Goal: Navigation & Orientation: Understand site structure

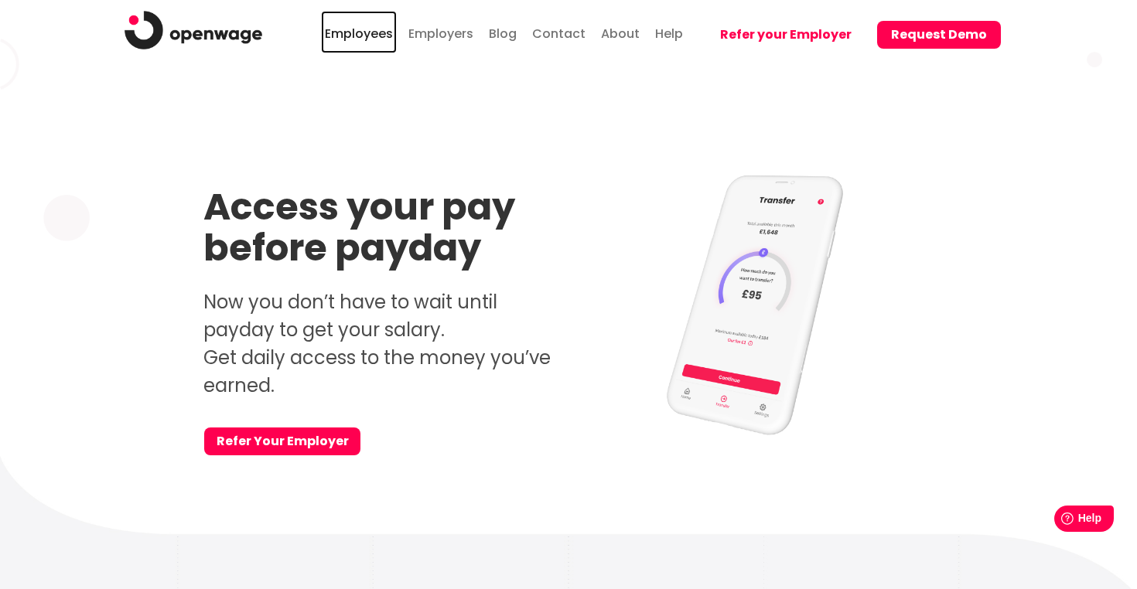
click at [373, 30] on link "Employees" at bounding box center [359, 32] width 76 height 43
click at [433, 35] on link "Employers" at bounding box center [441, 32] width 73 height 43
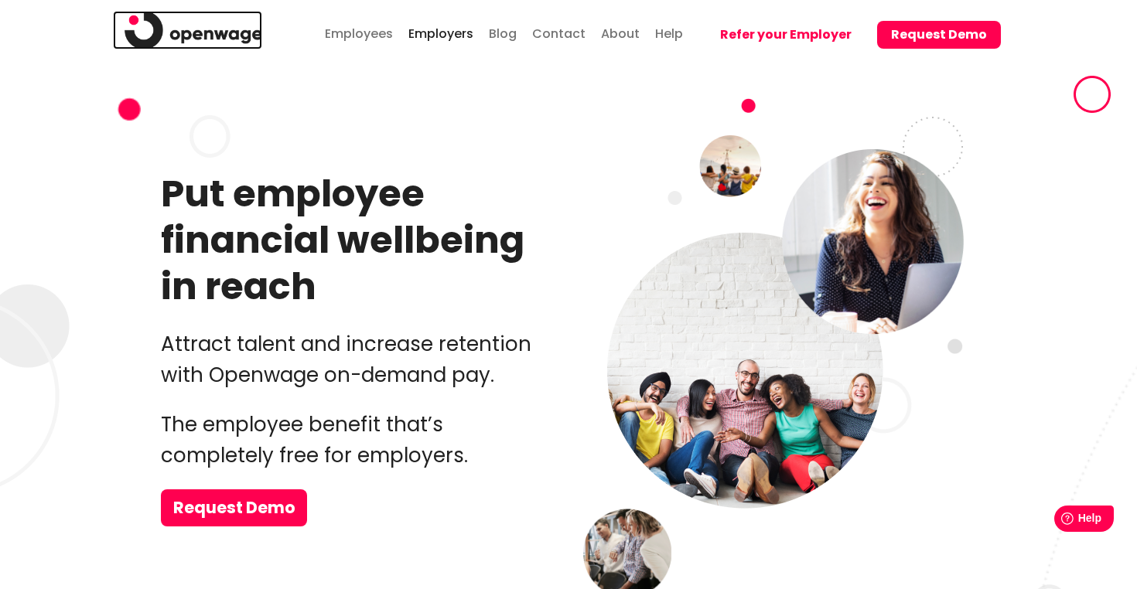
click at [177, 23] on img at bounding box center [194, 30] width 138 height 39
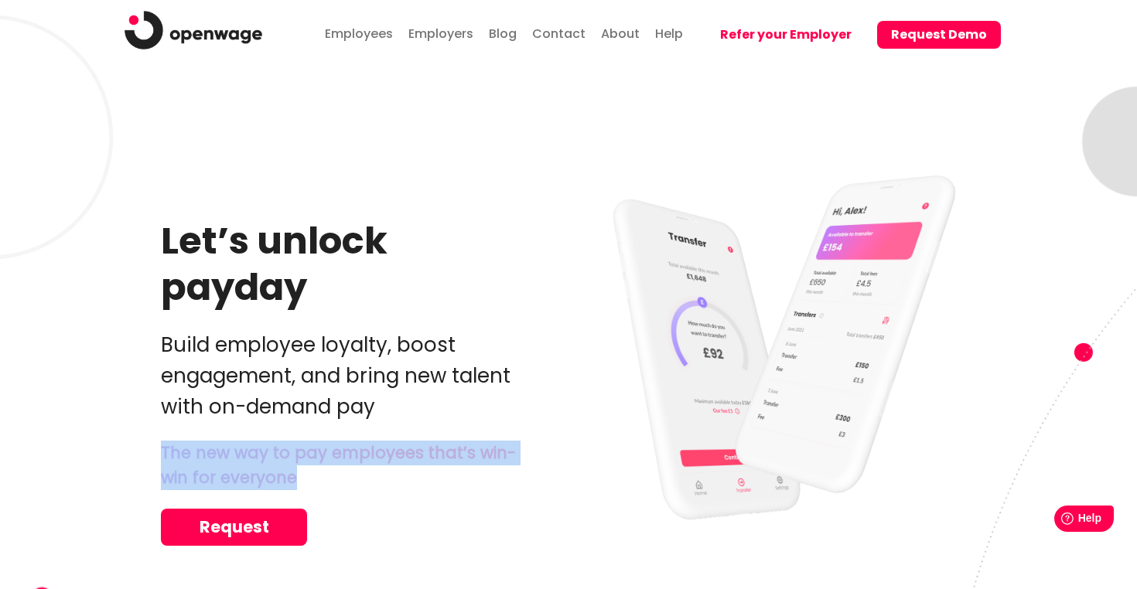
drag, startPoint x: 303, startPoint y: 486, endPoint x: 164, endPoint y: 448, distance: 144.3
click at [164, 448] on p "The new way to pay employees that’s win-win for everyone" at bounding box center [339, 466] width 357 height 50
copy p "The new way to pay employees that’s win-win for everyone"
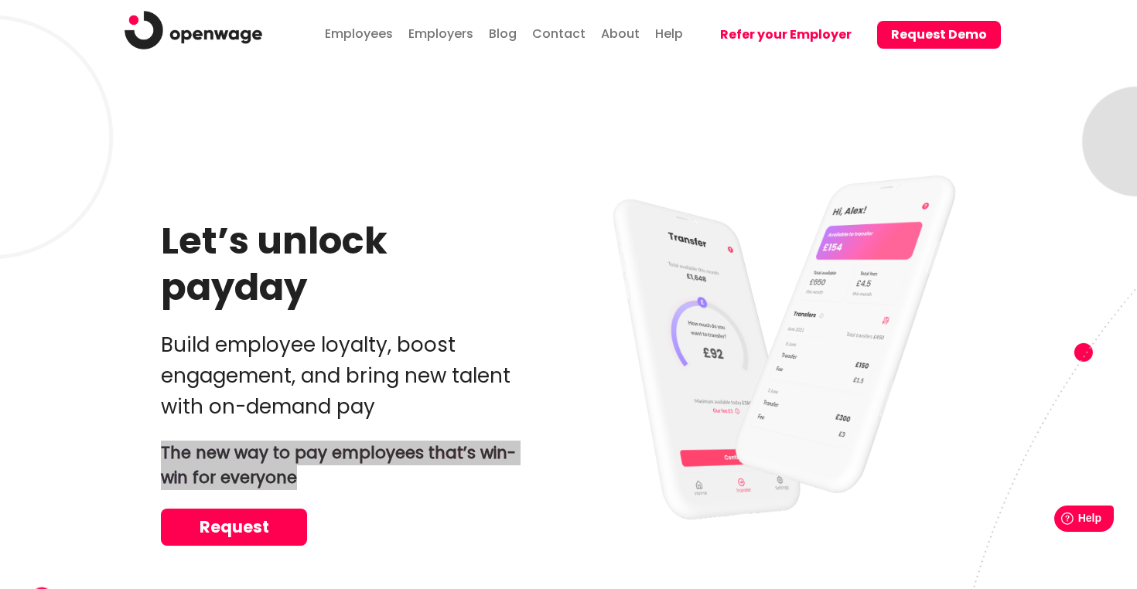
drag, startPoint x: 184, startPoint y: 452, endPoint x: 711, endPoint y: 1, distance: 693.5
